Goal: Task Accomplishment & Management: Manage account settings

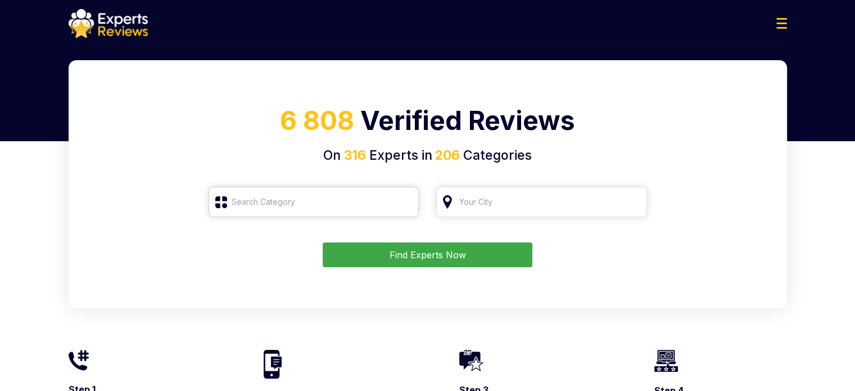
click at [327, 203] on input "search" at bounding box center [314, 202] width 211 height 30
click at [314, 114] on span "6 808" at bounding box center [317, 120] width 74 height 31
click at [787, 22] on img at bounding box center [782, 23] width 11 height 11
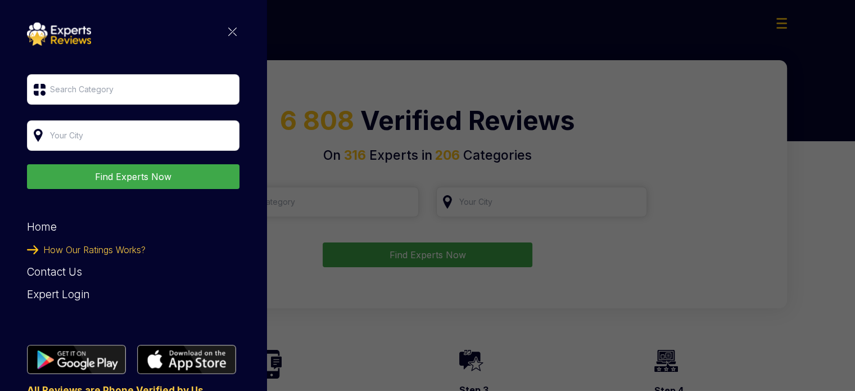
click at [63, 295] on div "Expert Login" at bounding box center [133, 294] width 213 height 22
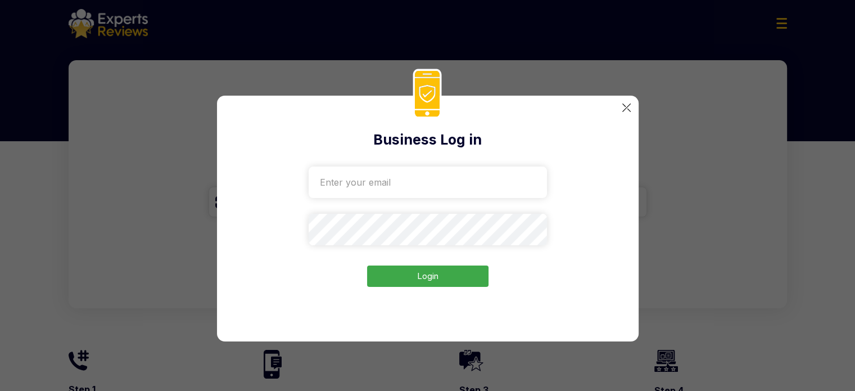
click at [472, 181] on input "email" at bounding box center [428, 181] width 238 height 31
paste input "houston-roofing-construction2234@gmail.com"
type input "houston-roofing-construction2234@gmail.com"
click at [446, 271] on button "Login" at bounding box center [427, 276] width 121 height 22
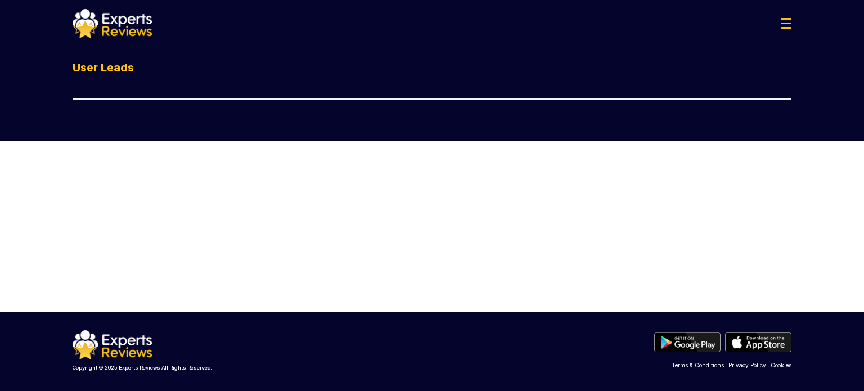
click at [791, 21] on img at bounding box center [786, 23] width 11 height 11
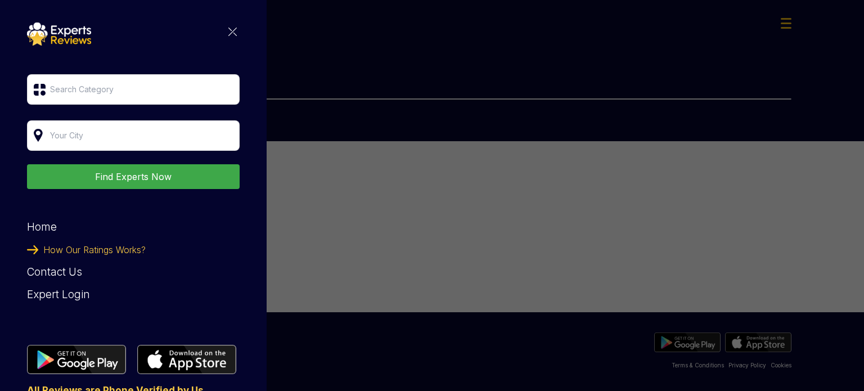
click at [560, 178] on div "Find Experts Now Home How Our Ratings Works? Contact Us Expert Login All Review…" at bounding box center [432, 195] width 864 height 391
click at [228, 33] on img at bounding box center [232, 32] width 8 height 8
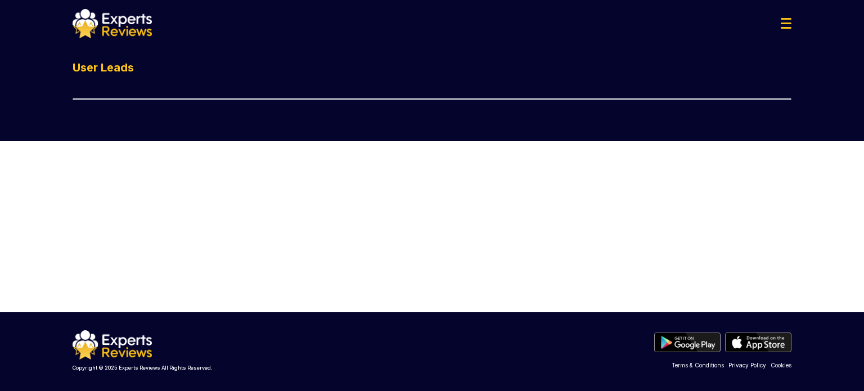
click at [790, 26] on img at bounding box center [786, 23] width 11 height 11
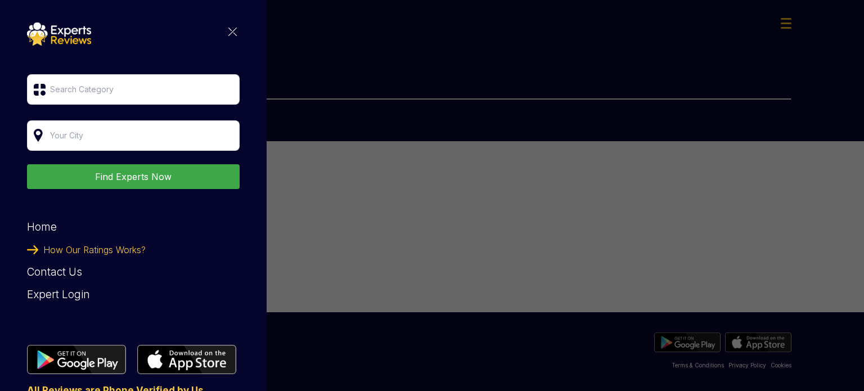
click at [359, 130] on div "Find Experts Now Home How Our Ratings Works? Contact Us Expert Login All Review…" at bounding box center [432, 195] width 864 height 391
click at [228, 31] on img at bounding box center [232, 32] width 8 height 8
